Goal: Register for event/course

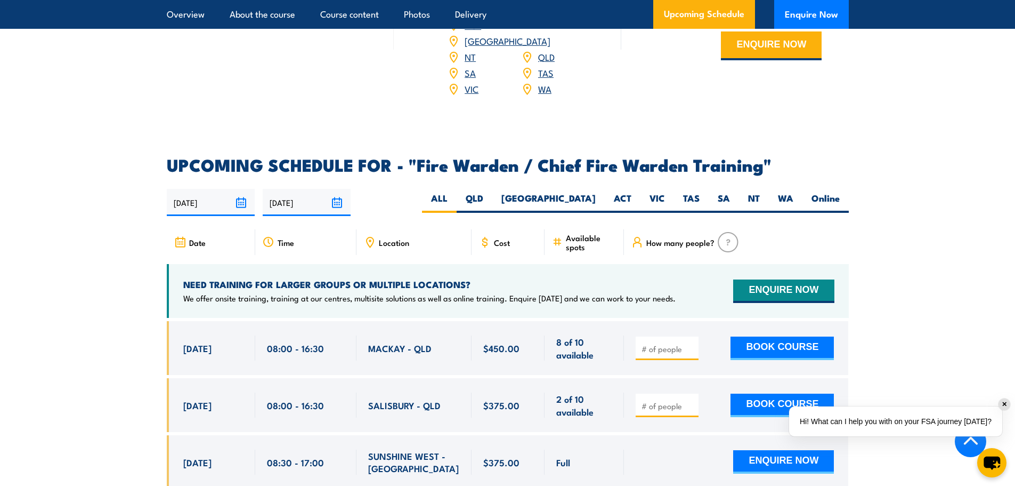
scroll to position [1759, 0]
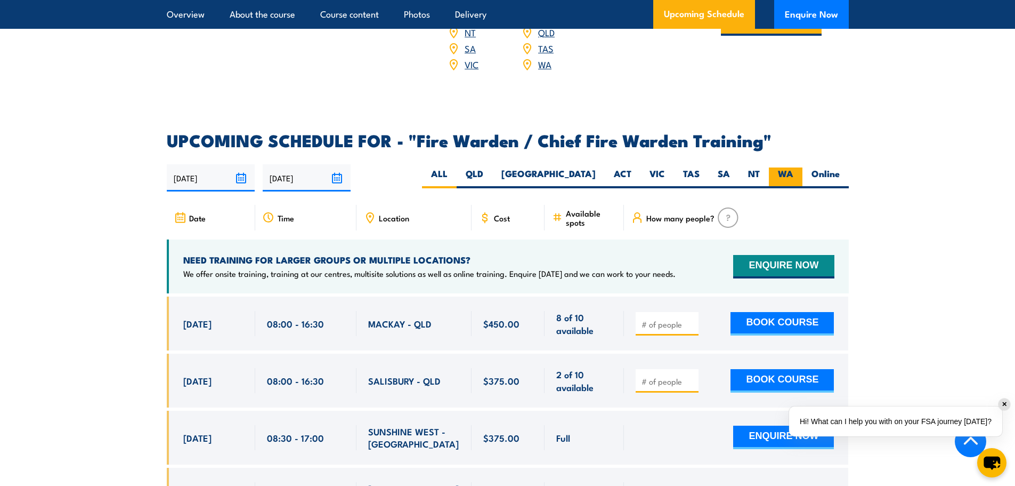
click at [798, 171] on label "WA" at bounding box center [786, 177] width 34 height 21
click at [798, 171] on input "WA" at bounding box center [797, 170] width 7 height 7
radio input "true"
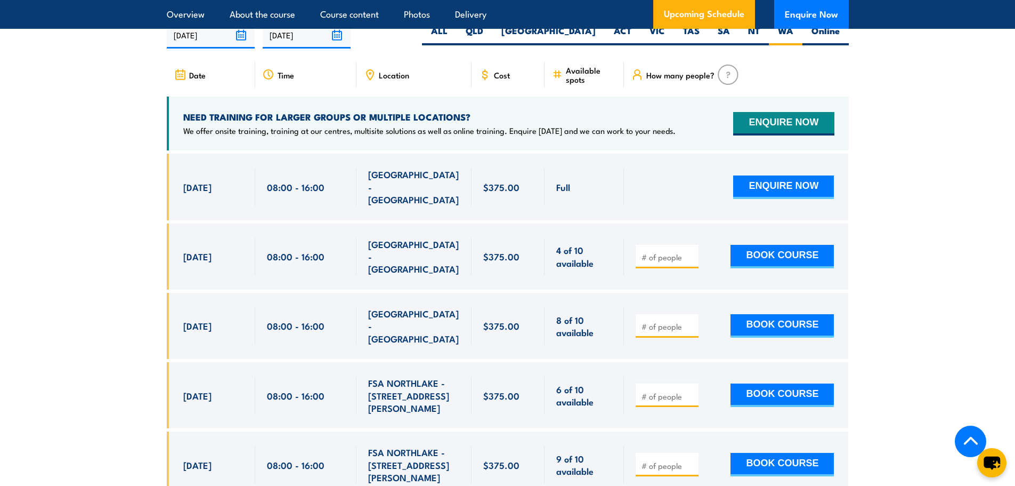
scroll to position [1953, 0]
